Goal: Check status: Check status

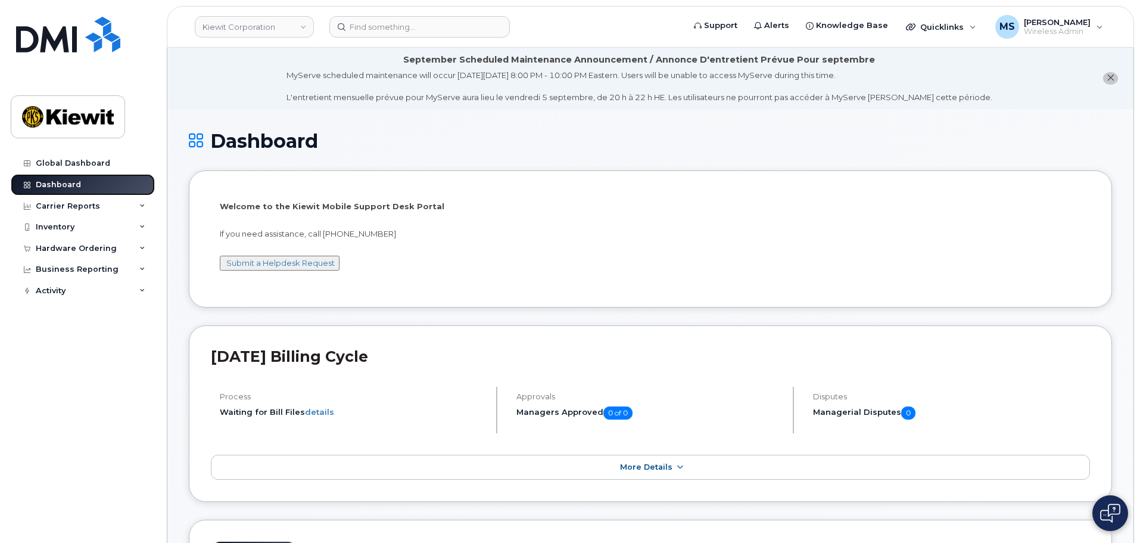
click at [69, 192] on link "Dashboard" at bounding box center [83, 184] width 144 height 21
click at [70, 200] on div "Carrier Reports" at bounding box center [83, 205] width 144 height 21
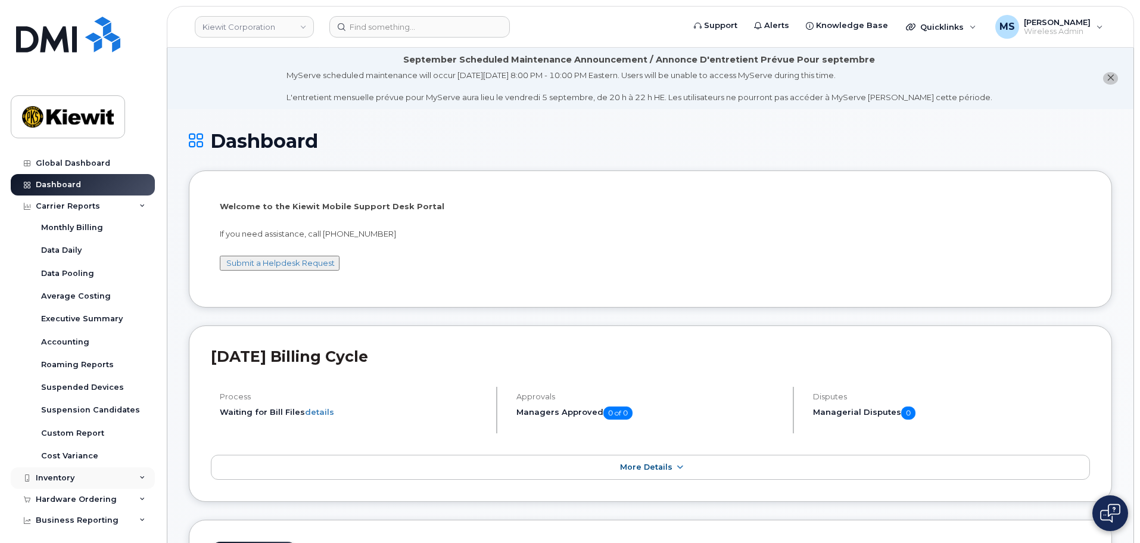
click at [59, 482] on div "Inventory" at bounding box center [83, 477] width 144 height 21
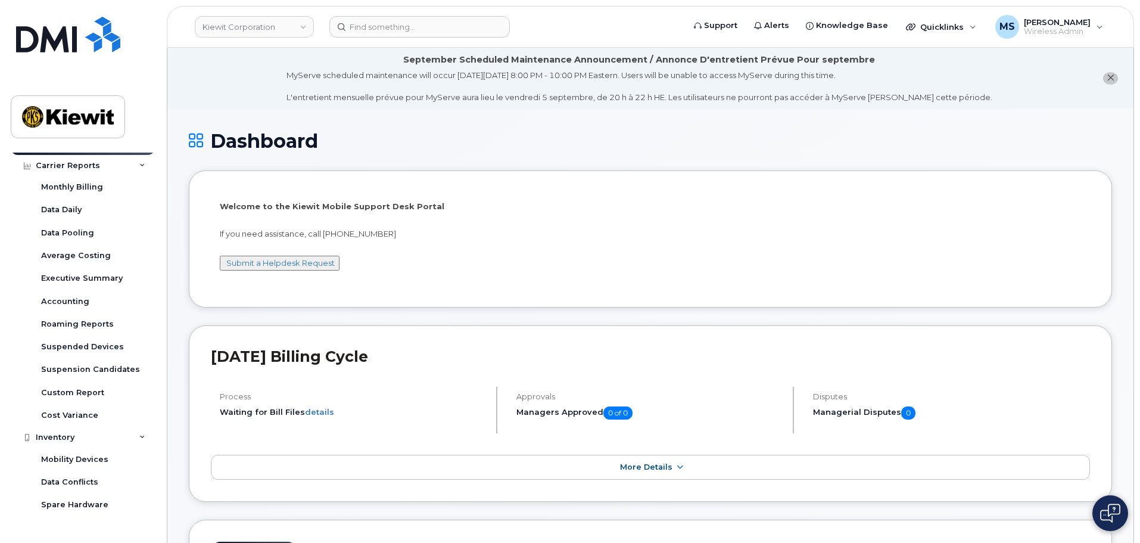
scroll to position [119, 0]
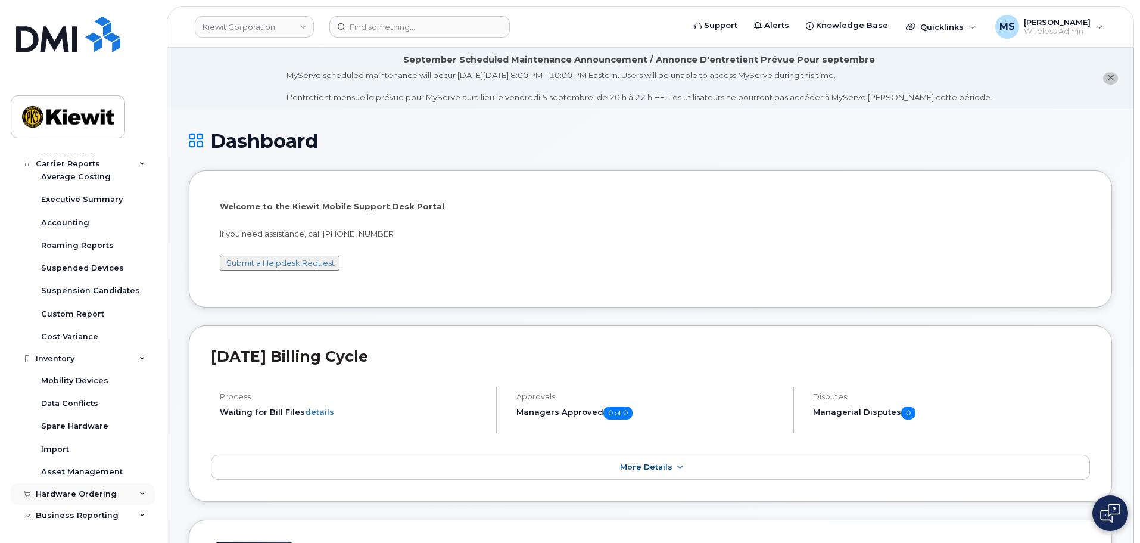
click at [79, 489] on div "Hardware Ordering" at bounding box center [76, 494] width 81 height 10
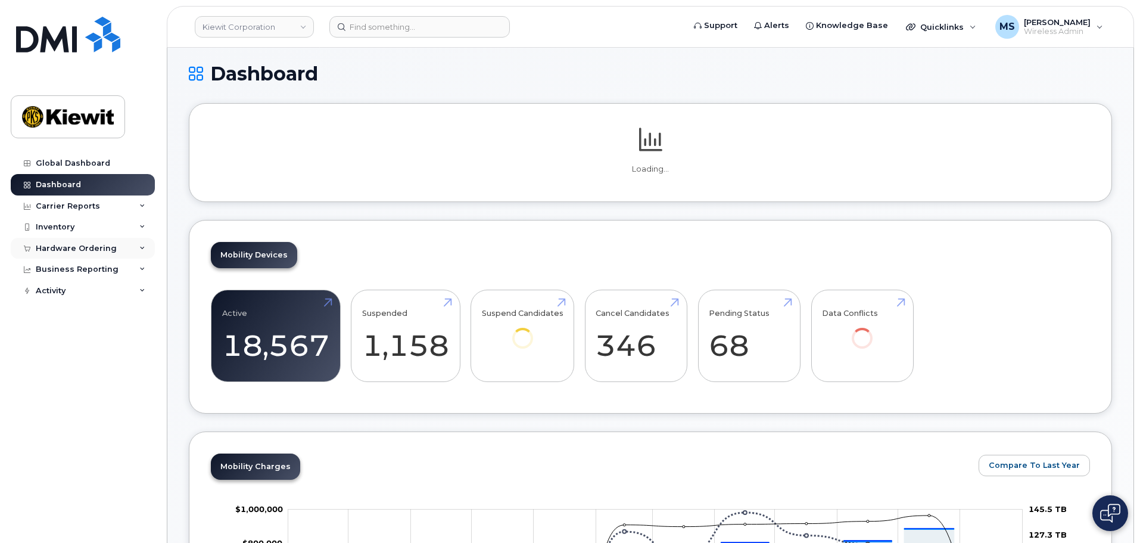
scroll to position [67, 0]
click at [68, 244] on div "Hardware Ordering" at bounding box center [76, 249] width 81 height 10
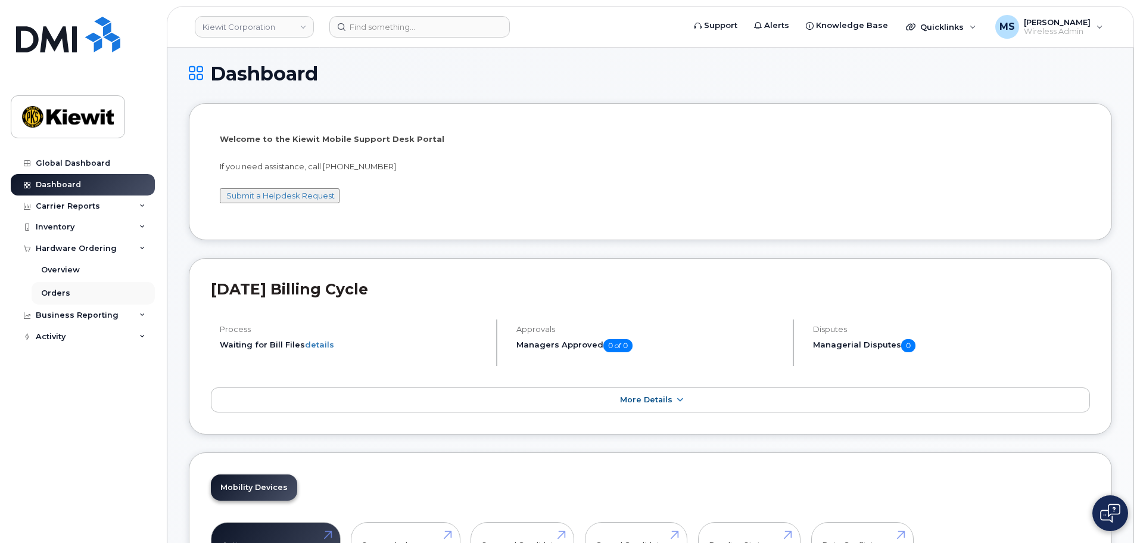
scroll to position [127, 0]
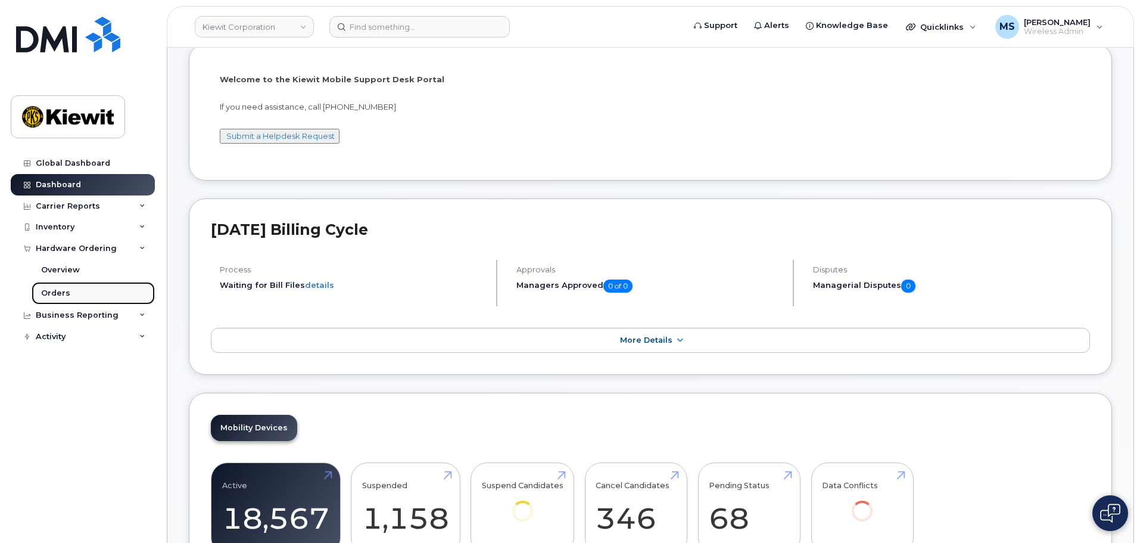
click at [70, 293] on link "Orders" at bounding box center [93, 293] width 123 height 23
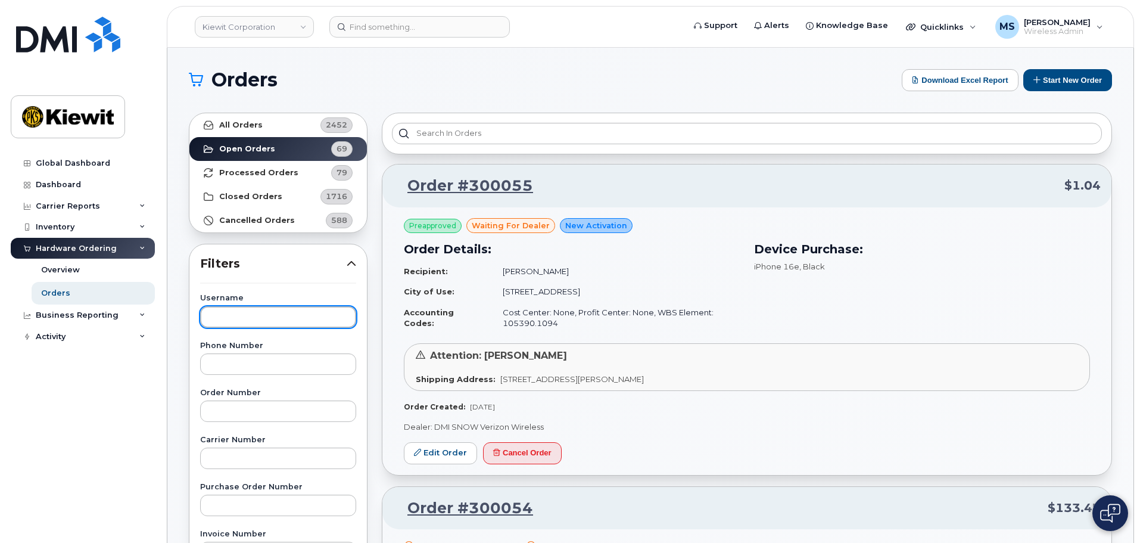
click at [247, 314] on input "text" at bounding box center [278, 316] width 156 height 21
type input "garry"
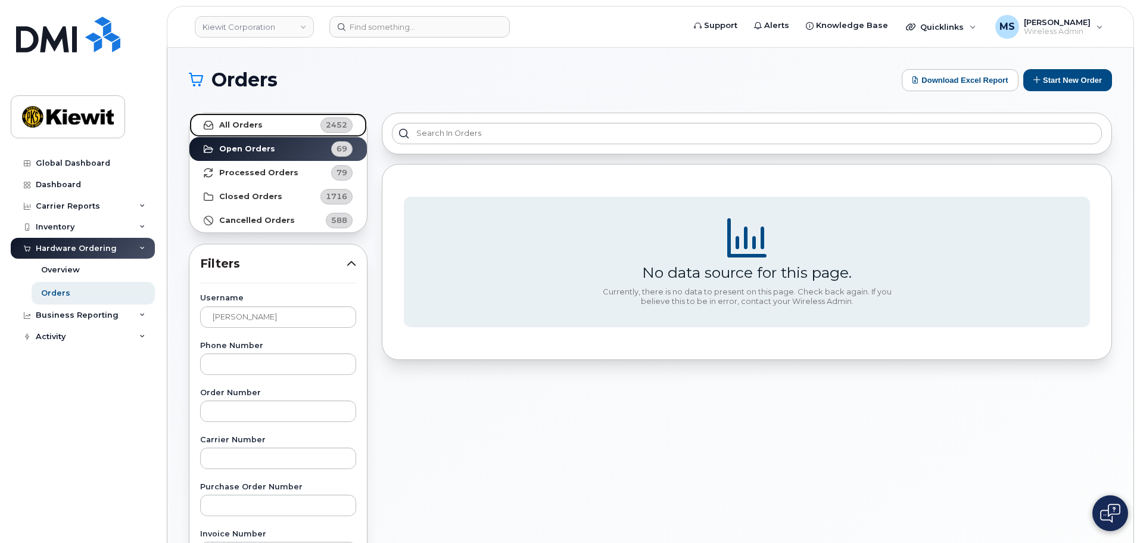
click at [254, 128] on strong "All Orders" at bounding box center [240, 125] width 43 height 10
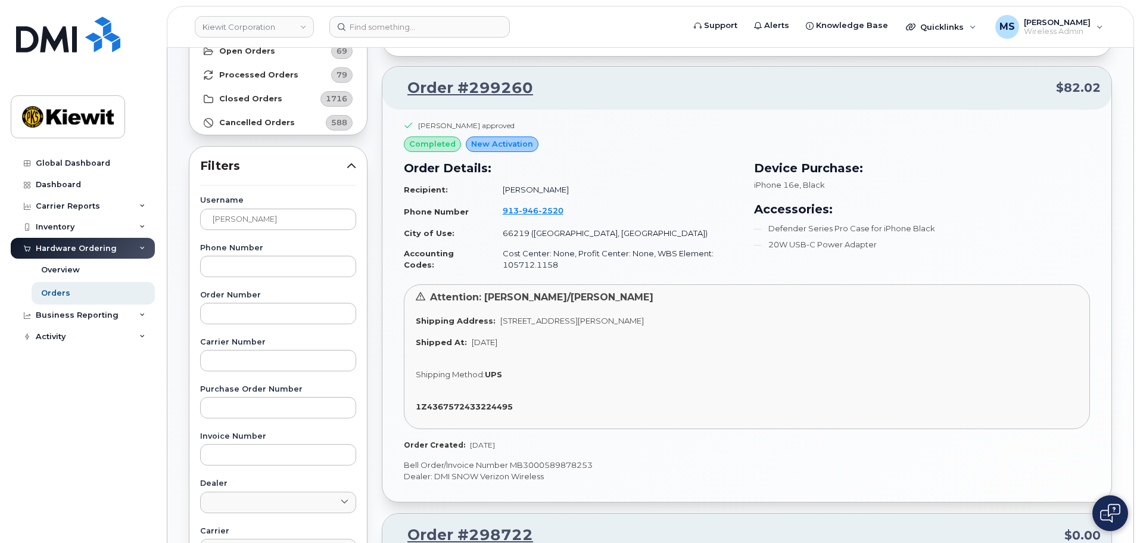
scroll to position [119, 0]
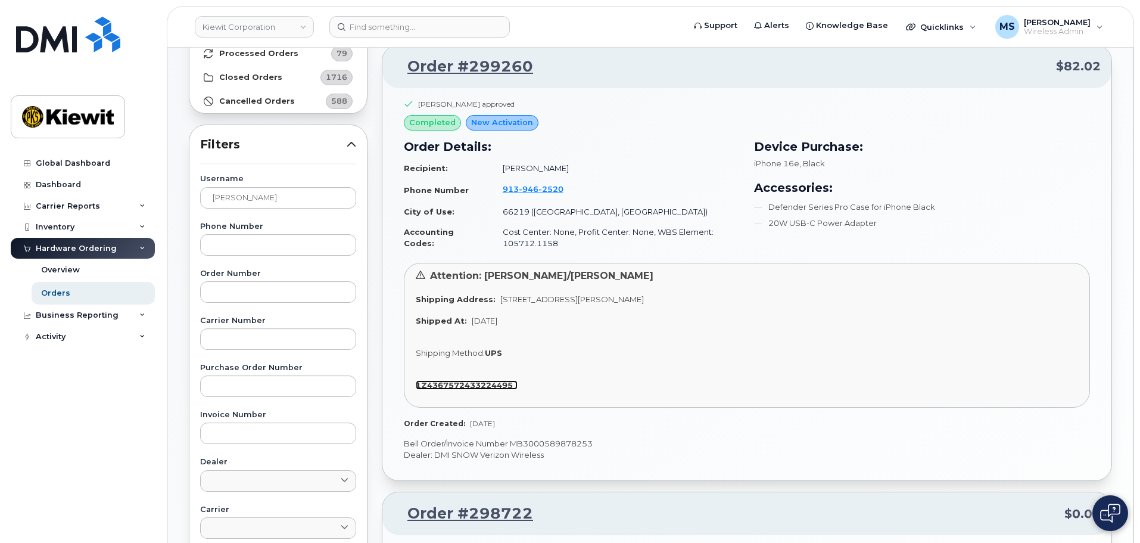
click at [469, 384] on strong "1Z4367572433224495" at bounding box center [464, 385] width 97 height 10
